Goal: Task Accomplishment & Management: Complete application form

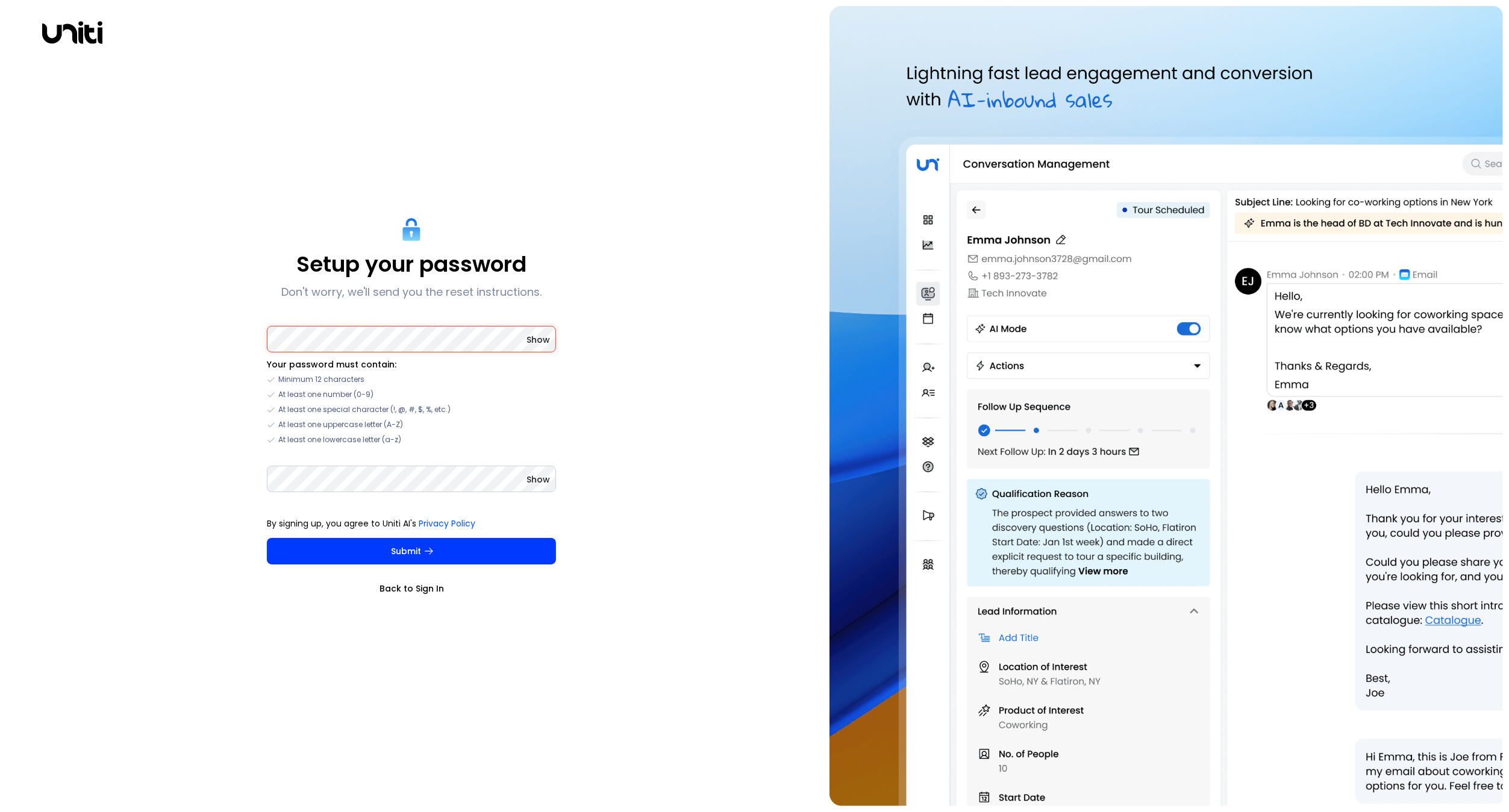
click at [530, 339] on span "Show" at bounding box center [539, 339] width 23 height 12
click at [413, 548] on button "Submit" at bounding box center [411, 551] width 289 height 26
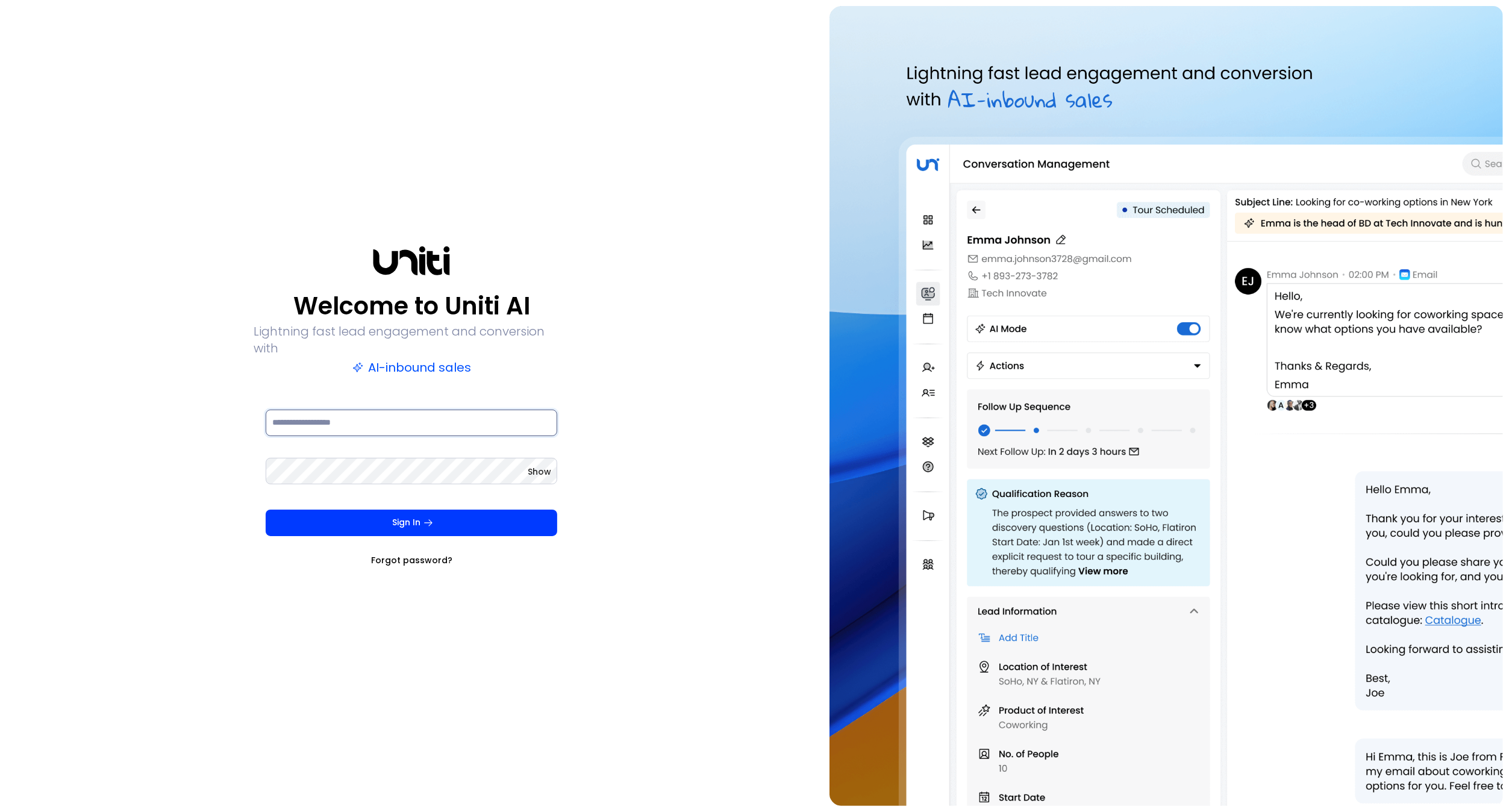
type input "**********"
click at [426, 517] on icon "submit" at bounding box center [429, 523] width 11 height 11
